Goal: Task Accomplishment & Management: Complete application form

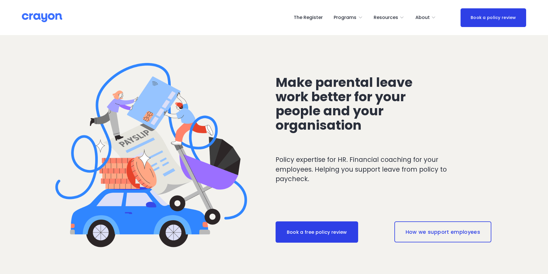
click at [322, 19] on link "The Register" at bounding box center [308, 17] width 29 height 9
click at [305, 18] on link "The Register" at bounding box center [308, 17] width 29 height 9
